Goal: Find specific page/section: Find specific page/section

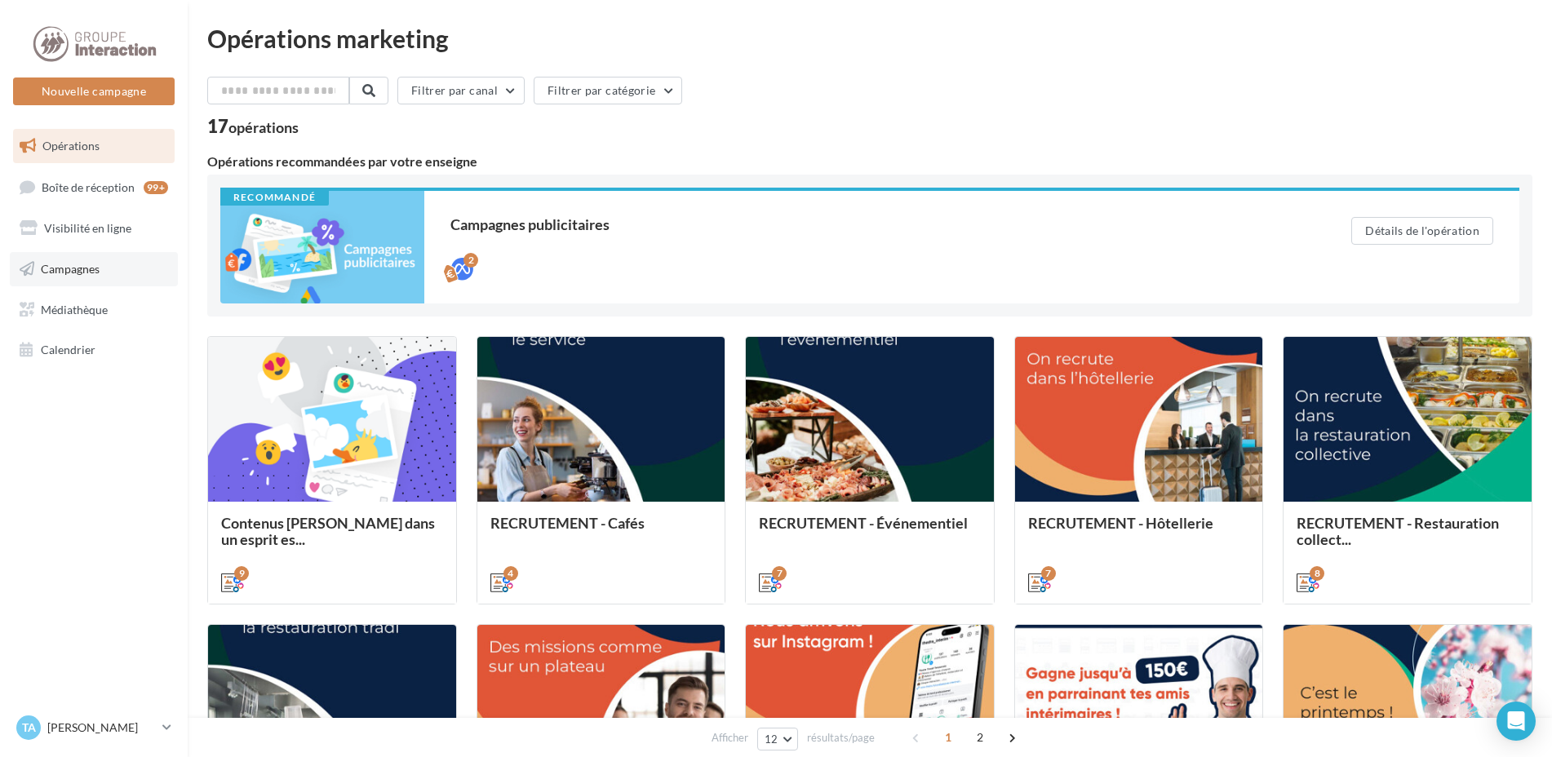
click at [50, 273] on span "Campagnes" at bounding box center [70, 269] width 59 height 14
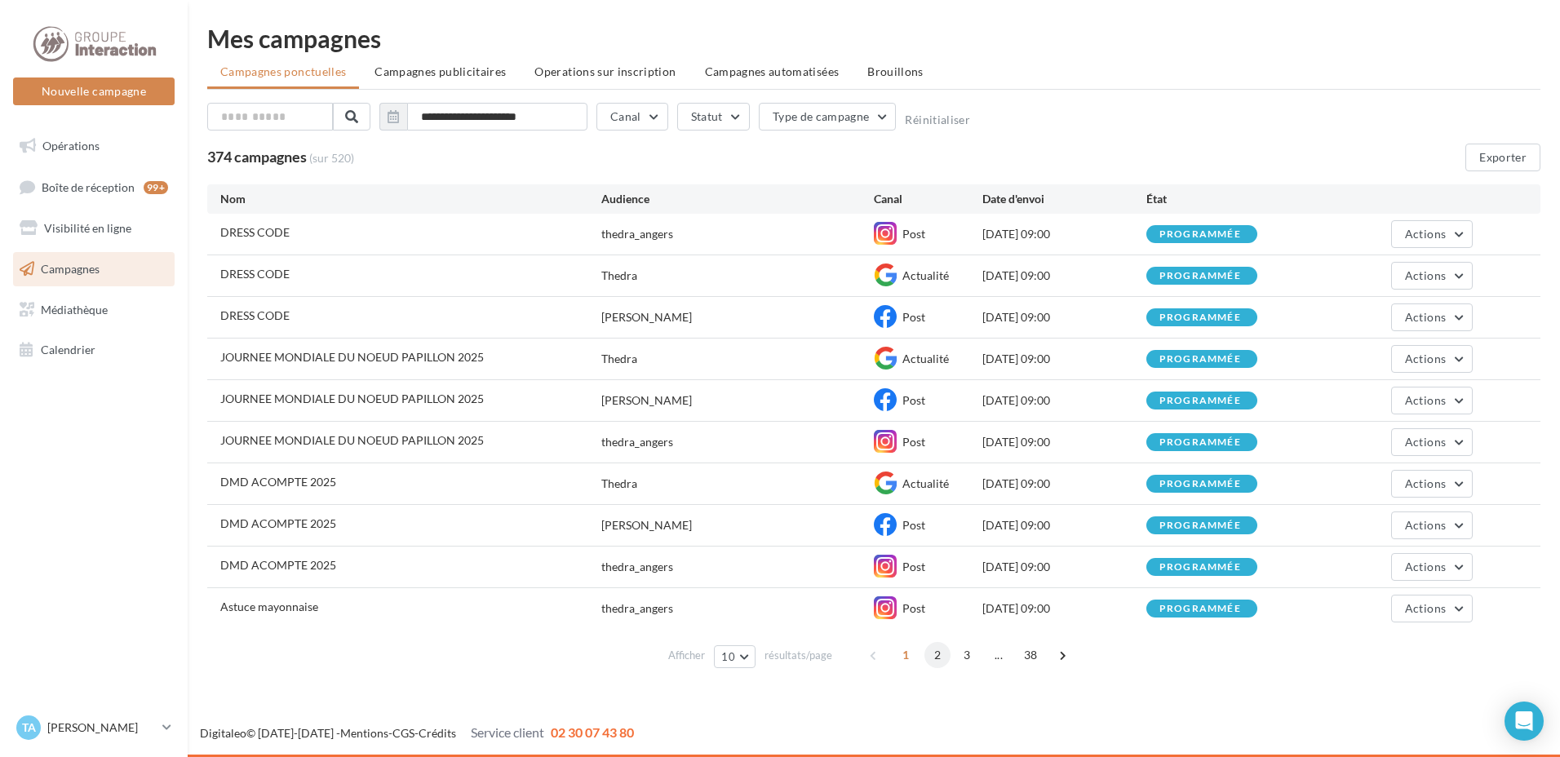
click at [933, 658] on span "2" at bounding box center [937, 655] width 26 height 26
